Goal: Find contact information: Find contact information

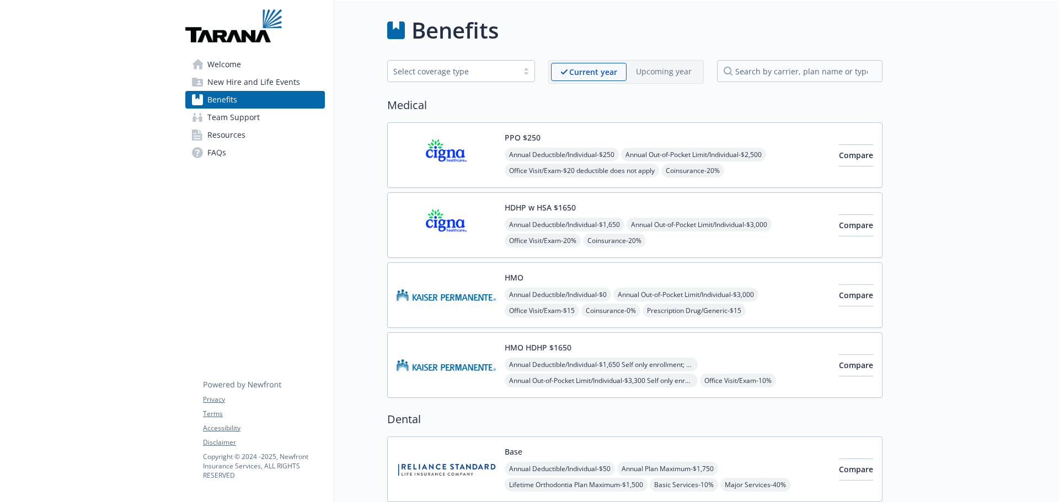
click at [779, 137] on div "PPO $250 Annual Deductible/Individual - $250 Annual Out-of-Pocket Limit/Individ…" at bounding box center [666, 155] width 325 height 47
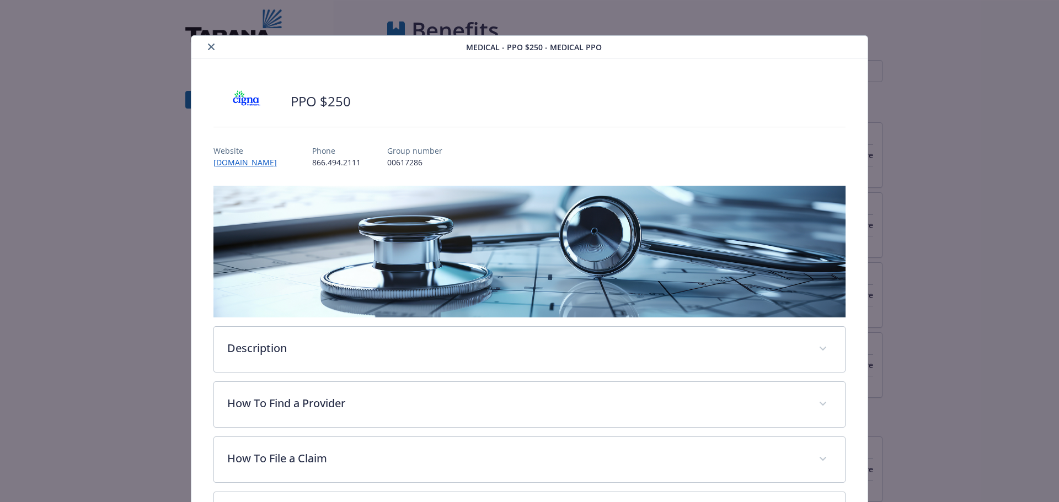
scroll to position [33, 0]
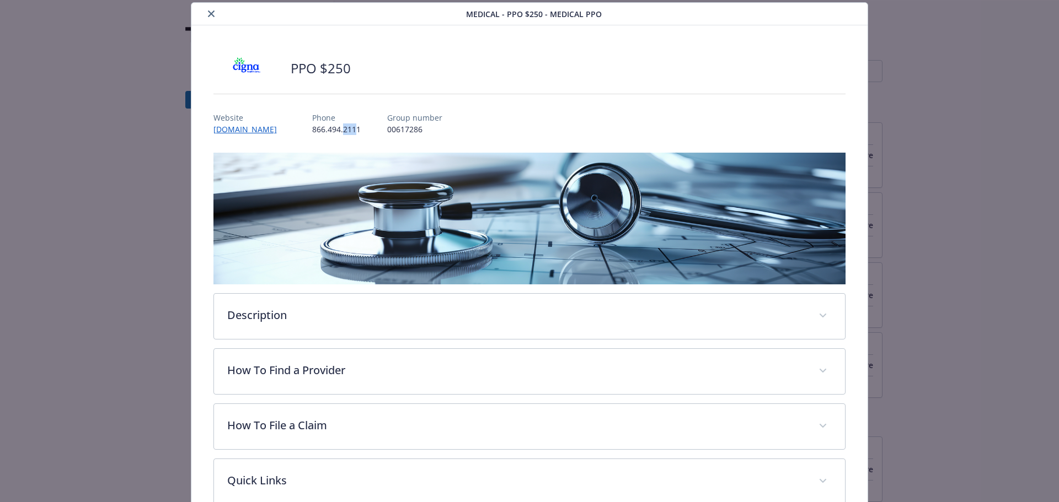
drag, startPoint x: 360, startPoint y: 132, endPoint x: 345, endPoint y: 127, distance: 15.7
click at [345, 127] on p "866.494.2111" at bounding box center [336, 129] width 49 height 12
click at [361, 131] on p "866.494.2111" at bounding box center [336, 129] width 49 height 12
drag, startPoint x: 363, startPoint y: 132, endPoint x: 320, endPoint y: 126, distance: 43.4
click at [320, 126] on div "Website [DOMAIN_NAME] Phone [PHONE_NUMBER] Group number 00617286" at bounding box center [529, 119] width 632 height 32
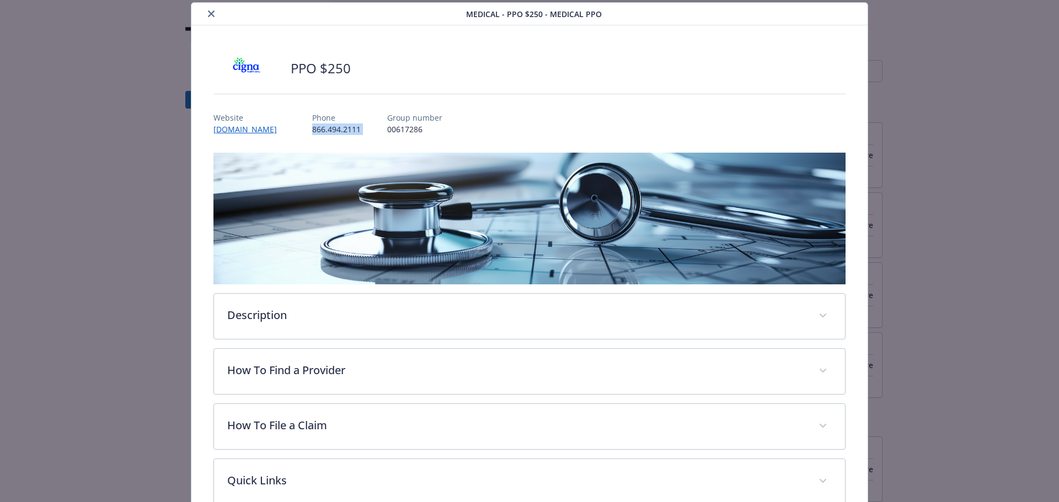
copy p "866.494.2111"
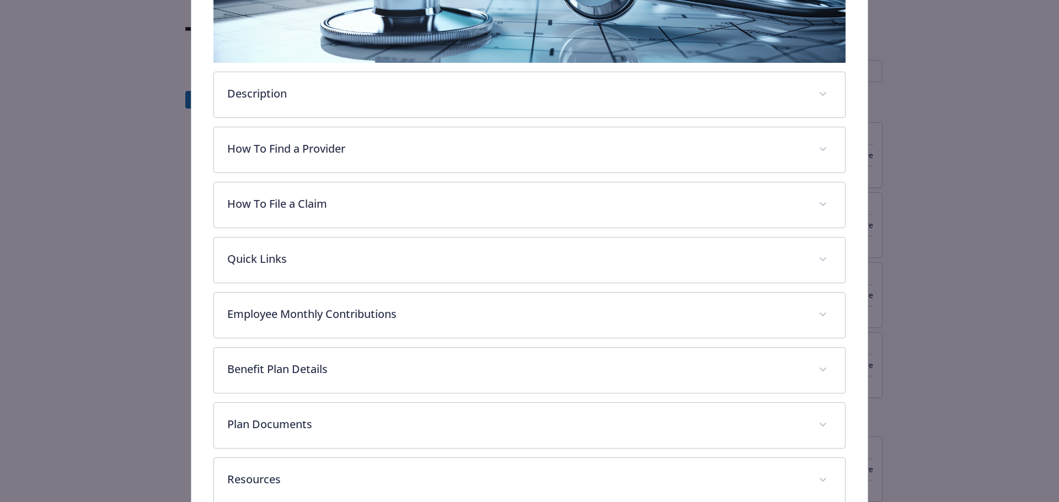
scroll to position [318, 0]
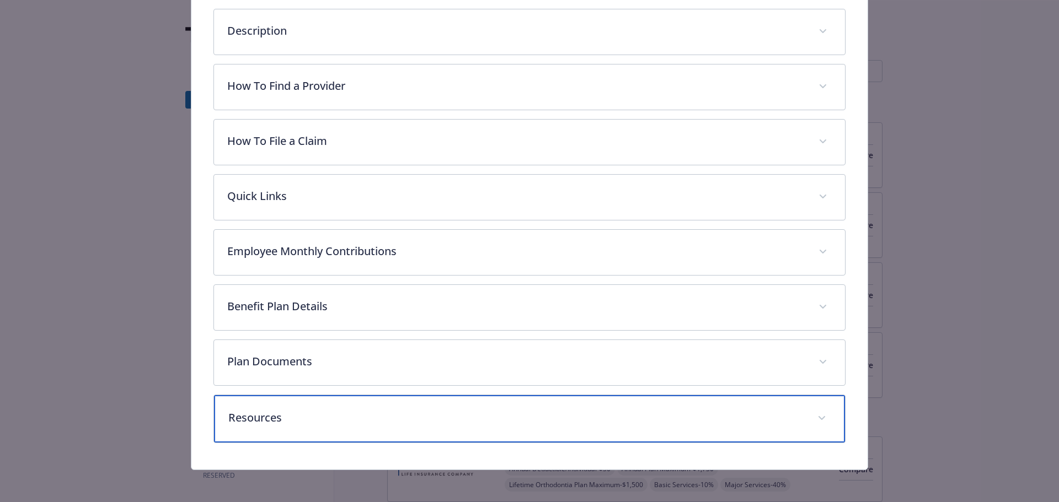
click at [395, 406] on div "Resources" at bounding box center [529, 418] width 631 height 47
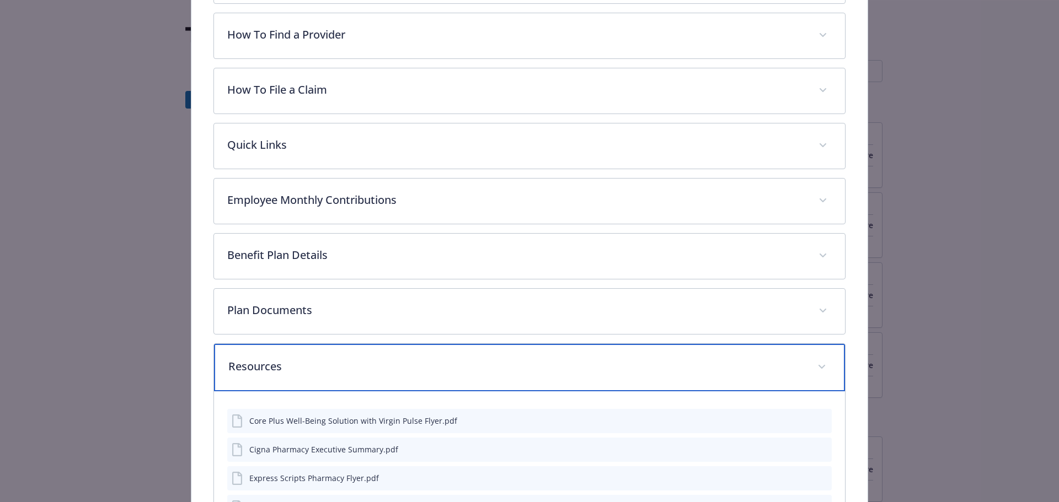
scroll to position [470, 0]
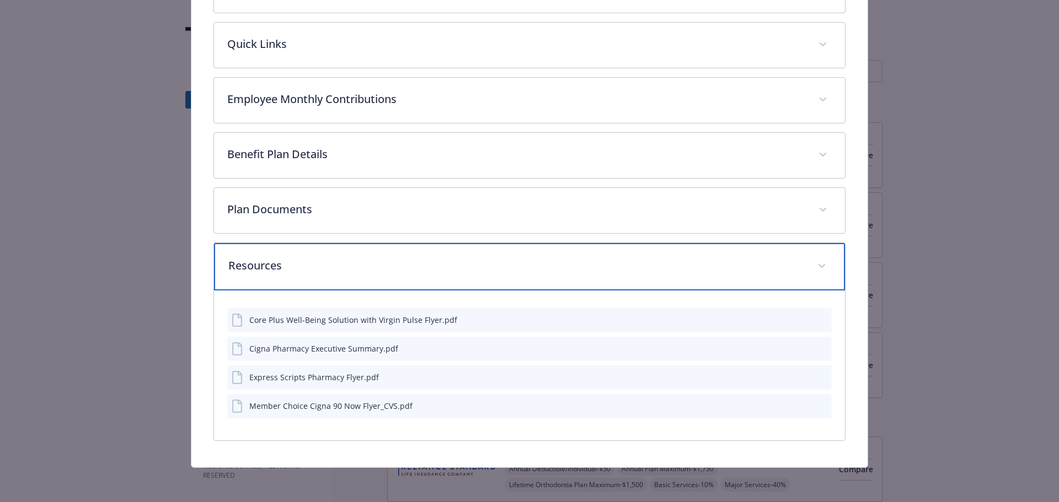
click at [414, 258] on p "Resources" at bounding box center [516, 265] width 576 height 17
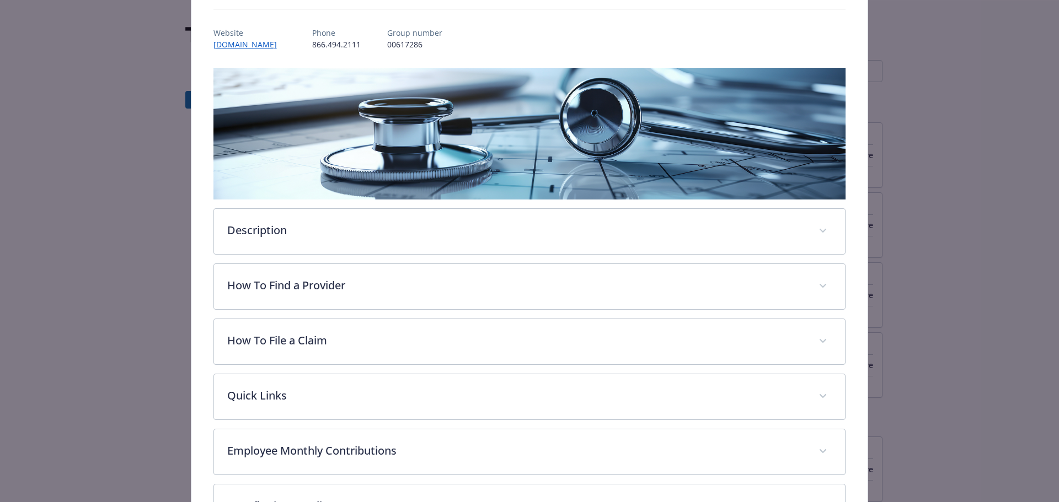
scroll to position [0, 0]
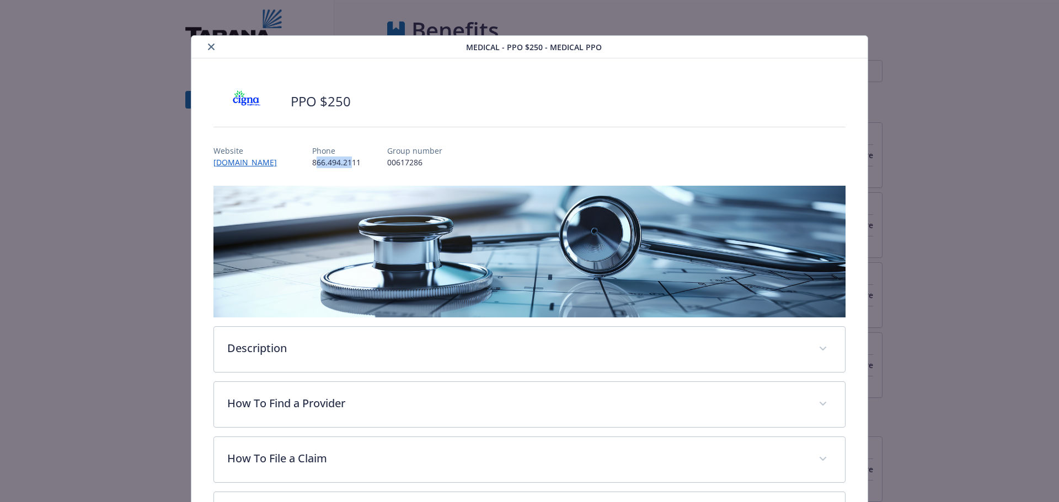
drag, startPoint x: 318, startPoint y: 163, endPoint x: 356, endPoint y: 162, distance: 38.1
click at [356, 162] on p "866.494.2111" at bounding box center [336, 163] width 49 height 12
drag, startPoint x: 358, startPoint y: 162, endPoint x: 364, endPoint y: 162, distance: 6.1
click at [359, 162] on p "866.494.2111" at bounding box center [336, 163] width 49 height 12
drag, startPoint x: 366, startPoint y: 162, endPoint x: 312, endPoint y: 163, distance: 54.0
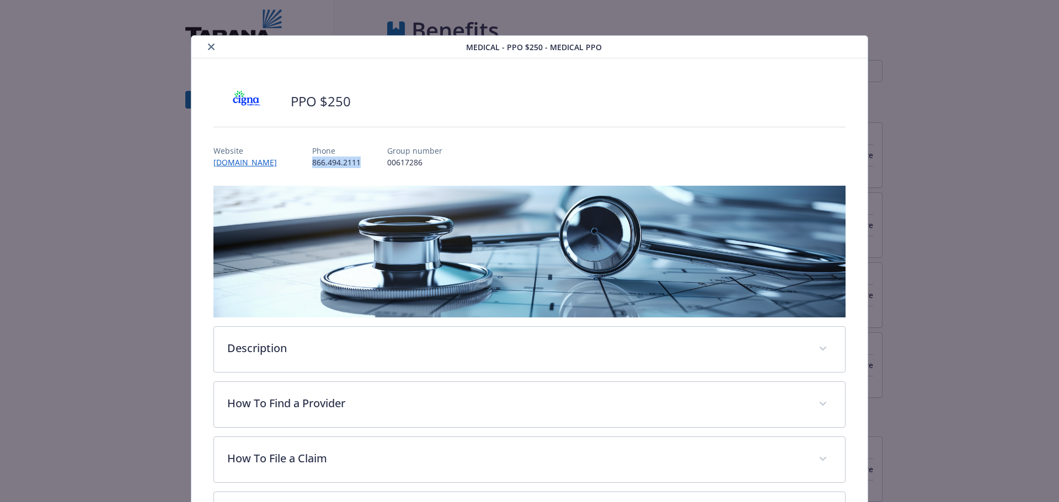
click at [312, 163] on div "Website [DOMAIN_NAME] Phone [PHONE_NUMBER] Group number 00617286" at bounding box center [529, 152] width 632 height 32
click at [739, 128] on div "details for plan Medical - PPO $250 - Medical PPO" at bounding box center [529, 127] width 632 height 18
drag, startPoint x: 363, startPoint y: 162, endPoint x: 311, endPoint y: 165, distance: 52.5
click at [311, 165] on div "Website [DOMAIN_NAME] Phone [PHONE_NUMBER] Group number 00617286" at bounding box center [529, 152] width 632 height 32
copy p "866.494.2111"
